Goal: Task Accomplishment & Management: Complete application form

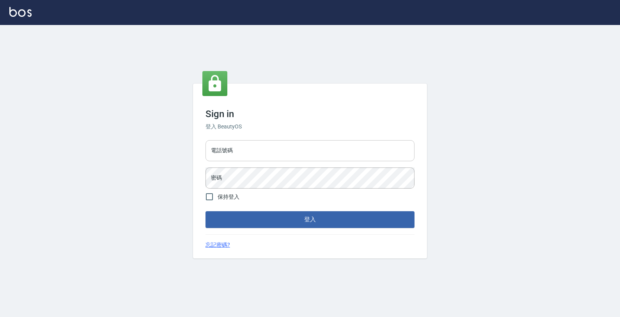
click at [358, 153] on input "電話號碼" at bounding box center [309, 150] width 209 height 21
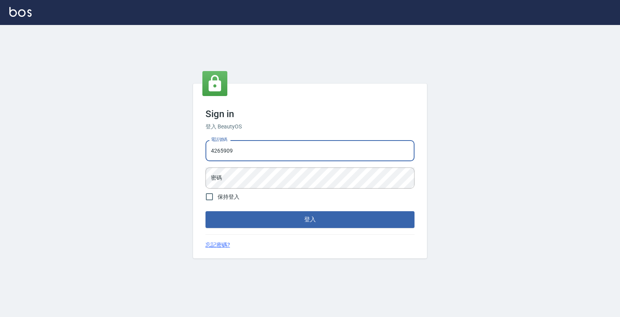
type input "4265909"
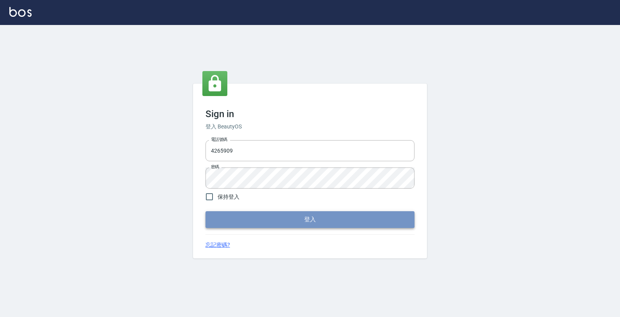
click at [279, 221] on button "登入" at bounding box center [309, 219] width 209 height 16
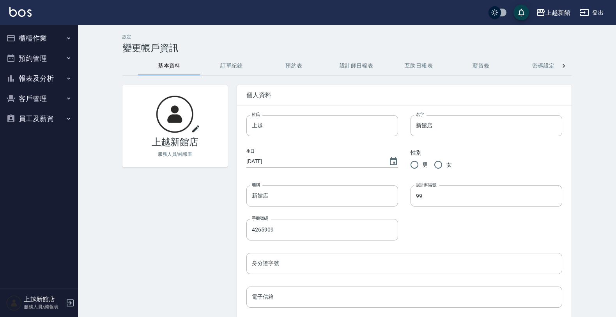
click at [64, 34] on button "櫃檯作業" at bounding box center [39, 38] width 72 height 20
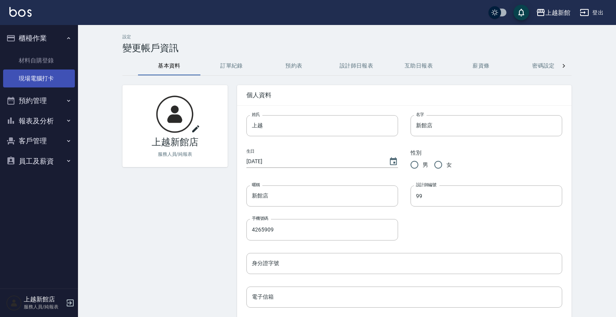
click at [71, 80] on link "現場電腦打卡" at bounding box center [39, 78] width 72 height 18
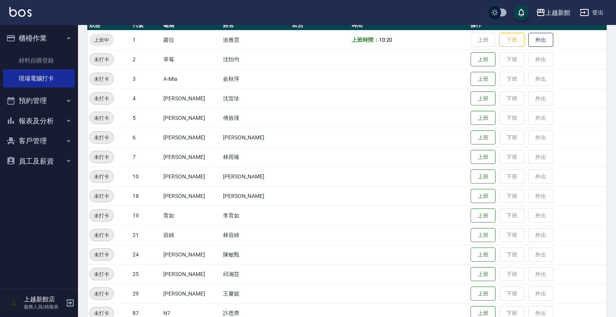
scroll to position [146, 0]
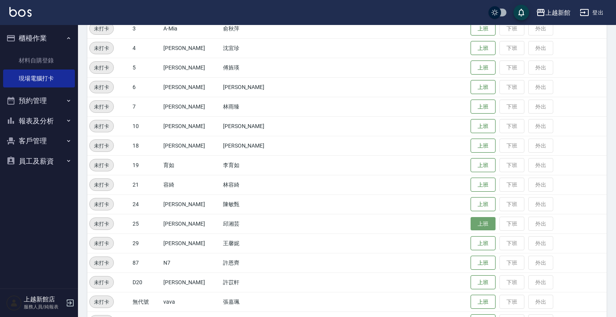
click at [471, 221] on button "上班" at bounding box center [483, 224] width 25 height 14
click at [471, 241] on button "上班" at bounding box center [483, 243] width 25 height 14
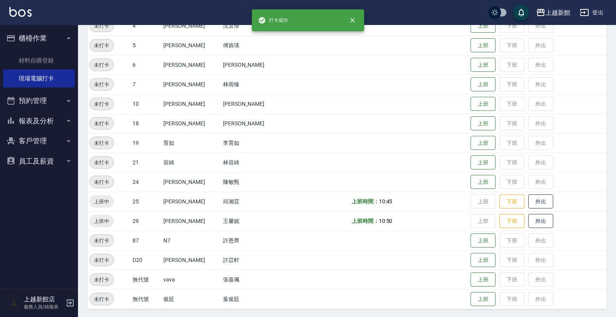
scroll to position [170, 0]
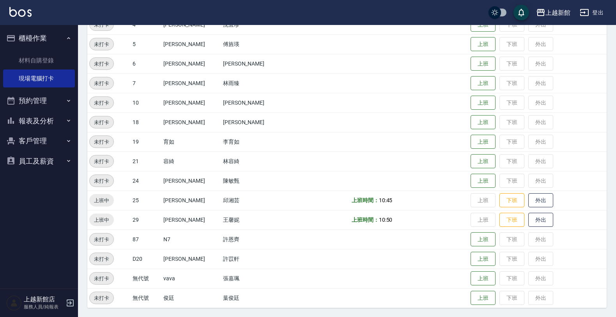
drag, startPoint x: 15, startPoint y: 209, endPoint x: 28, endPoint y: 189, distance: 24.4
drag, startPoint x: 28, startPoint y: 189, endPoint x: 466, endPoint y: 63, distance: 455.1
click at [471, 63] on button "上班" at bounding box center [483, 64] width 25 height 14
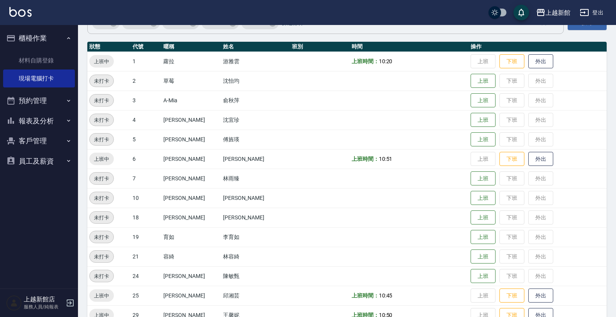
scroll to position [23, 0]
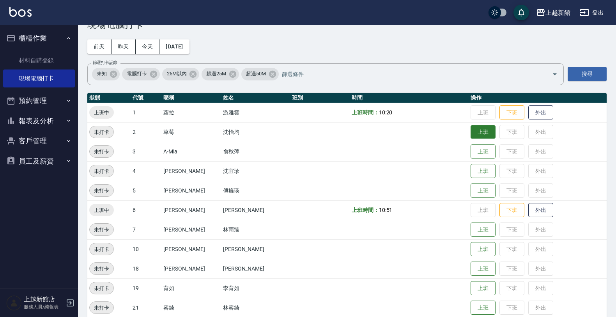
click at [471, 135] on button "上班" at bounding box center [483, 132] width 25 height 14
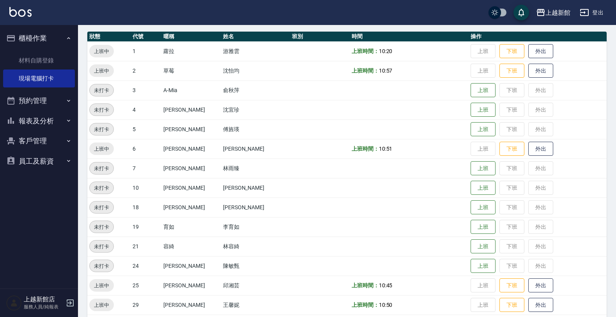
scroll to position [170, 0]
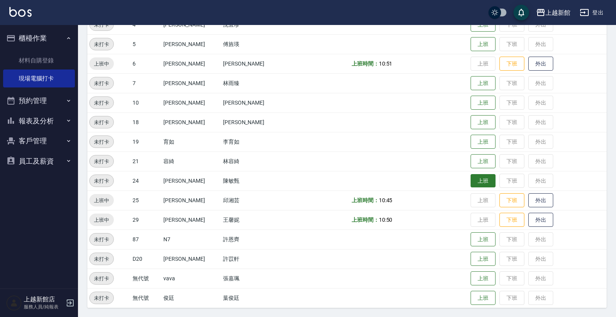
click at [472, 175] on button "上班" at bounding box center [483, 181] width 25 height 14
click at [473, 162] on button "上班" at bounding box center [483, 161] width 25 height 14
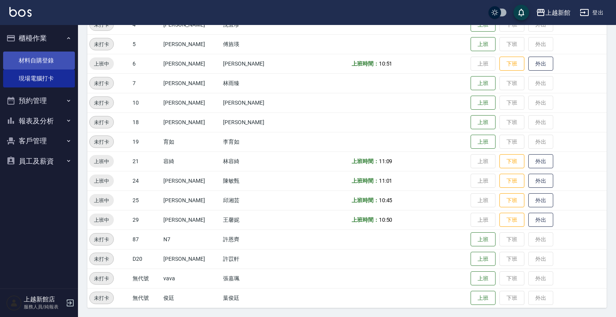
click at [53, 59] on link "材料自購登錄" at bounding box center [39, 60] width 72 height 18
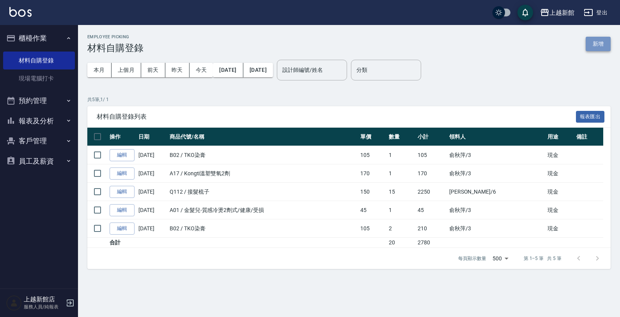
click at [596, 41] on button "新增" at bounding box center [597, 44] width 25 height 14
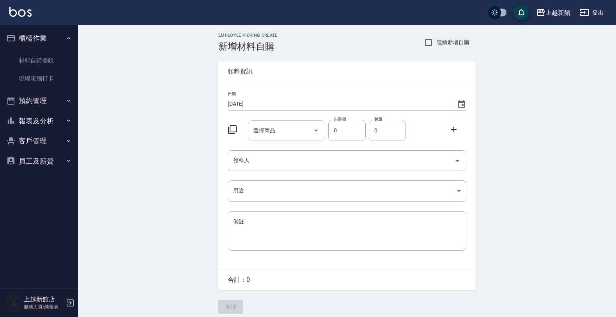
drag, startPoint x: 266, startPoint y: 127, endPoint x: 259, endPoint y: 129, distance: 7.4
click at [266, 127] on div "選擇商品 選擇商品" at bounding box center [287, 130] width 78 height 21
click at [229, 128] on icon at bounding box center [232, 129] width 9 height 9
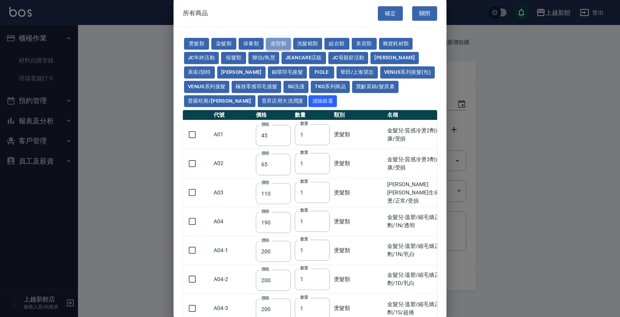
click at [279, 43] on button "造型類" at bounding box center [278, 44] width 25 height 12
type input "110"
type input "65"
type input "338"
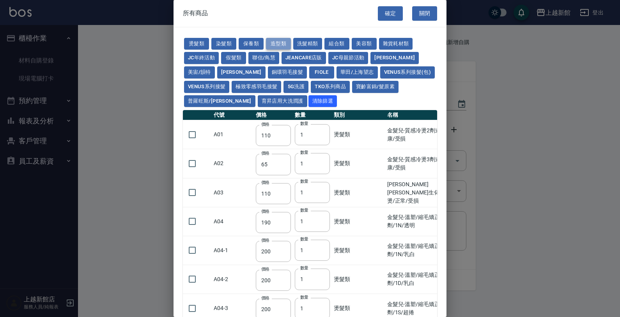
type input "70"
type input "280"
type input "130"
type input "290"
type input "1100"
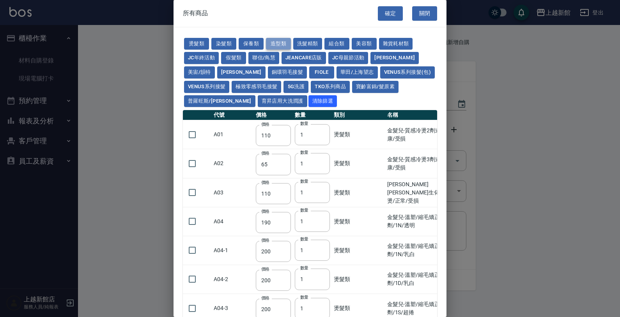
type input "300"
type input "50"
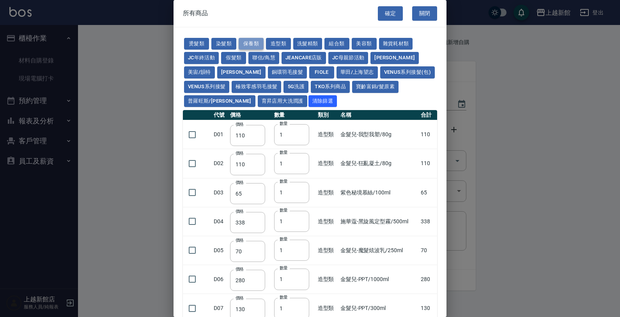
click at [244, 43] on button "保養類" at bounding box center [251, 44] width 25 height 12
type input "60"
type input "100"
type input "650"
type input "60"
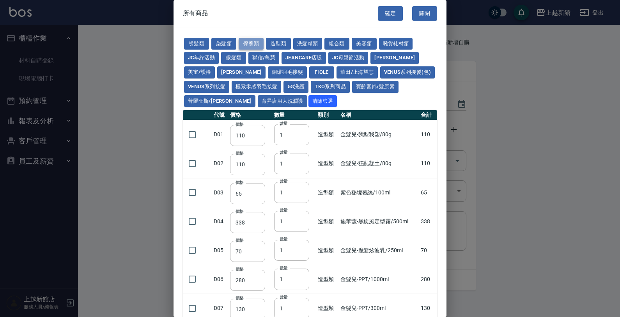
type input "150"
type input "190"
type input "175"
type input "200"
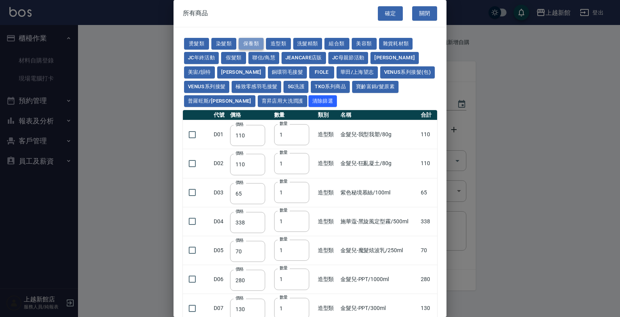
type input "1620"
type input "700"
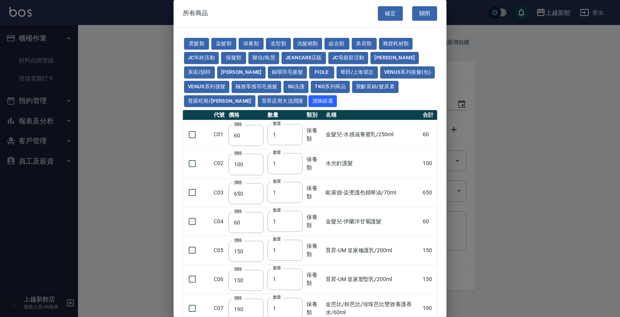
click at [497, 94] on div at bounding box center [310, 158] width 620 height 317
click at [502, 99] on div at bounding box center [310, 158] width 620 height 317
click at [423, 14] on button "關閉" at bounding box center [424, 13] width 25 height 14
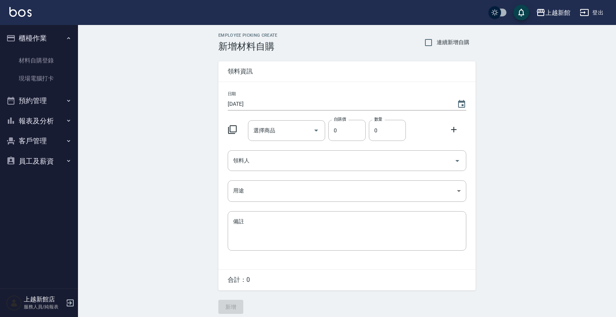
click at [235, 129] on icon at bounding box center [232, 129] width 9 height 9
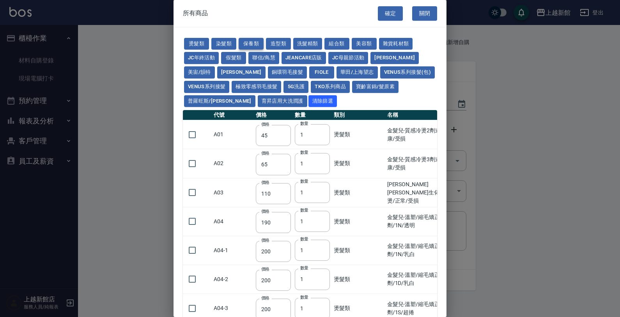
click at [248, 45] on button "保養類" at bounding box center [251, 44] width 25 height 12
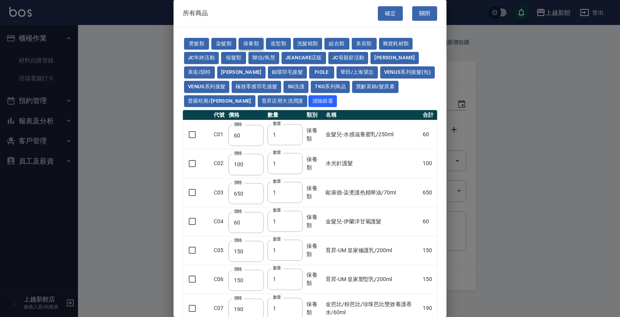
type input "60"
type input "100"
type input "650"
type input "60"
type input "150"
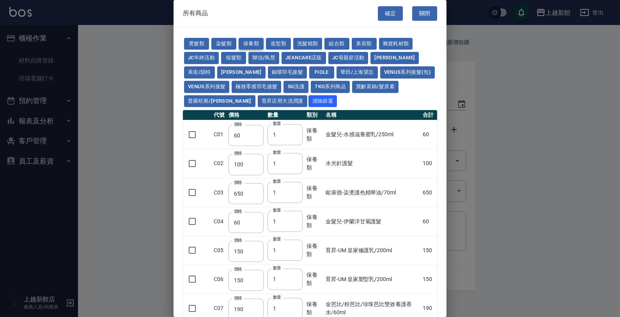
type input "150"
type input "190"
type input "175"
type input "200"
type input "1620"
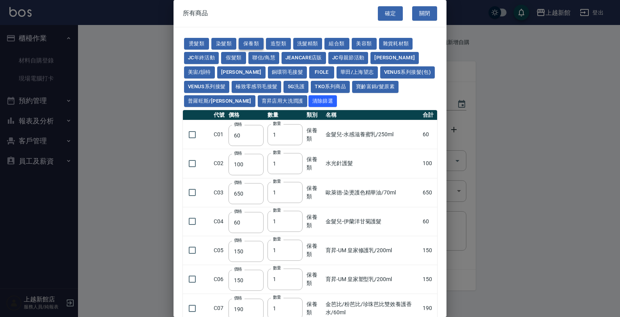
type input "700"
type input "310"
type input "1300"
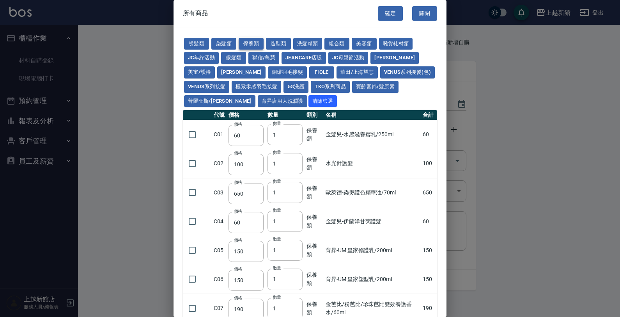
type input "250"
type input "32"
type input "53"
type input "340"
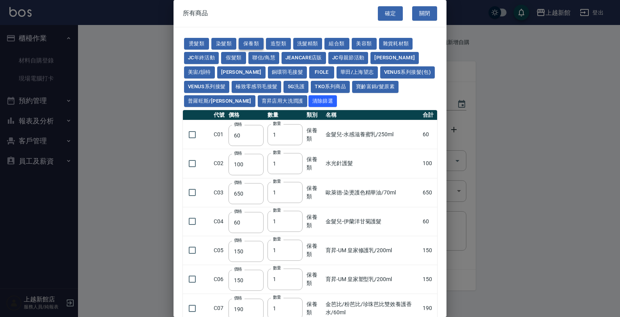
type input "53"
type input "438"
type input "1170"
type input "1300"
type input "150"
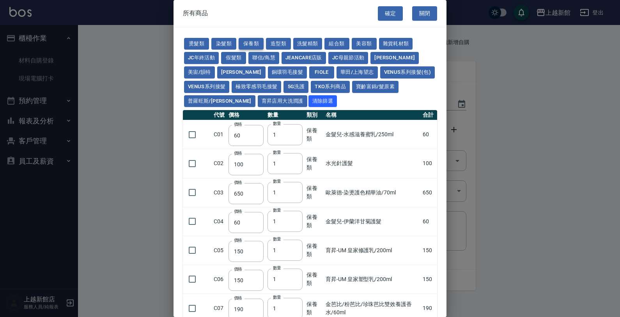
type input "53"
type input "70"
type input "1750"
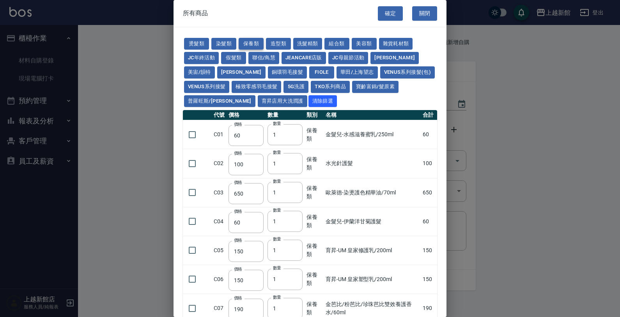
type input "2100"
type input "1750"
type input "2100"
type input "1750"
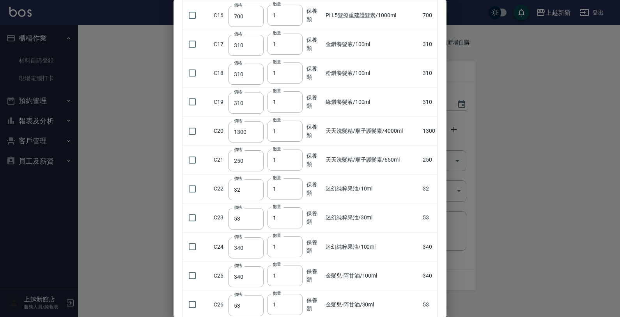
scroll to position [439, 0]
